Goal: Task Accomplishment & Management: Manage account settings

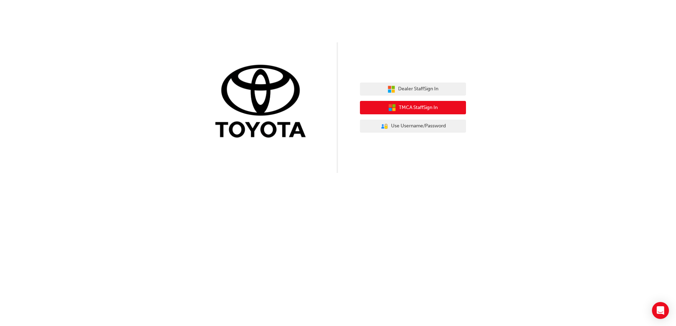
click at [426, 109] on span "TMCA Staff Sign In" at bounding box center [418, 108] width 39 height 8
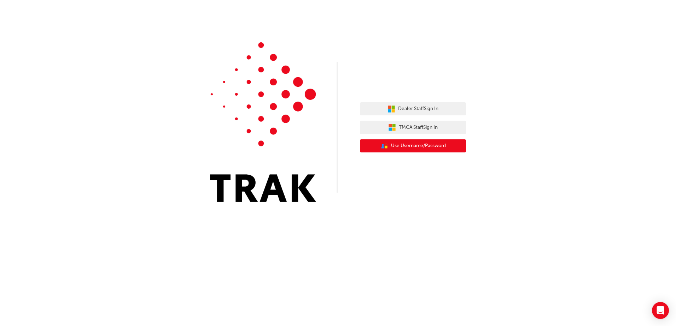
click at [429, 149] on span "Use Username/Password" at bounding box center [418, 146] width 55 height 8
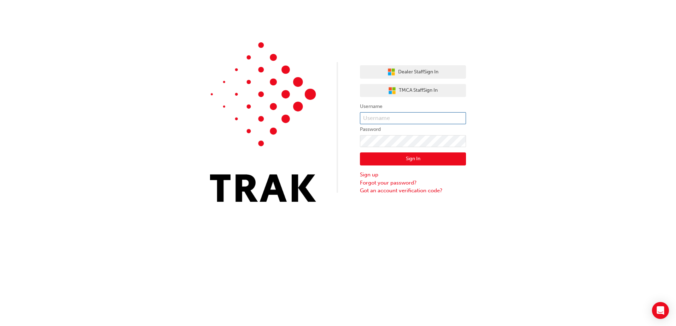
click at [384, 118] on input "text" at bounding box center [413, 118] width 106 height 12
type input "[PERSON_NAME].brown1"
click at [412, 161] on button "Sign In" at bounding box center [413, 159] width 106 height 13
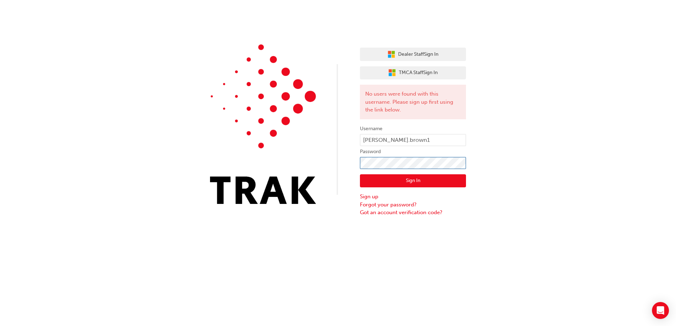
click at [344, 156] on div "Dealer Staff Sign In TMCA Staff Sign In No users were found with this username.…" at bounding box center [338, 108] width 676 height 217
